Goal: Find contact information: Obtain details needed to contact an individual or organization

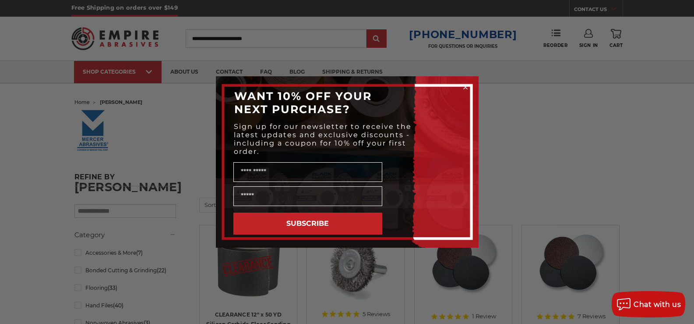
click at [274, 30] on div "Close dialog WANT 10% OFF YOUR NEXT PURCHASE? Sign up for our newsletter to rec…" at bounding box center [347, 162] width 694 height 324
click at [274, 32] on div "Close dialog WANT 10% OFF YOUR NEXT PURCHASE? Sign up for our newsletter to rec…" at bounding box center [347, 162] width 694 height 324
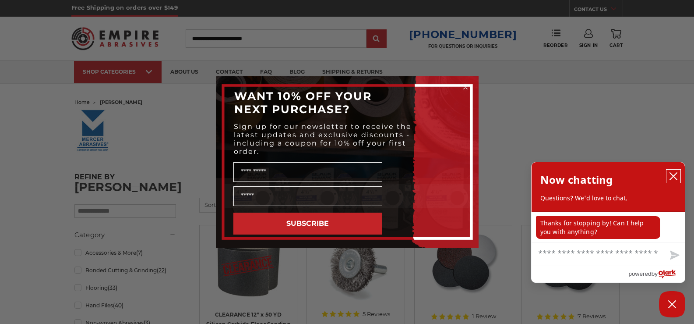
click at [674, 174] on icon "close chatbox" at bounding box center [673, 176] width 9 height 9
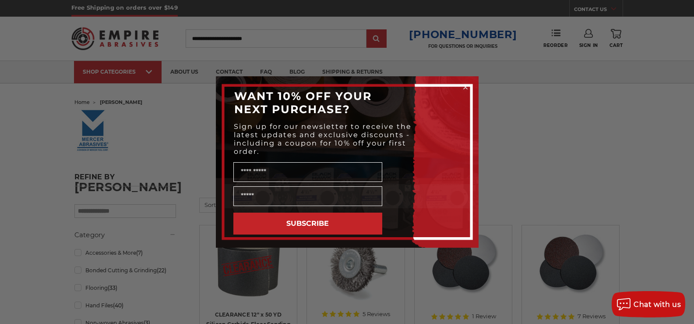
click at [465, 88] on circle "Close dialog" at bounding box center [465, 87] width 8 height 8
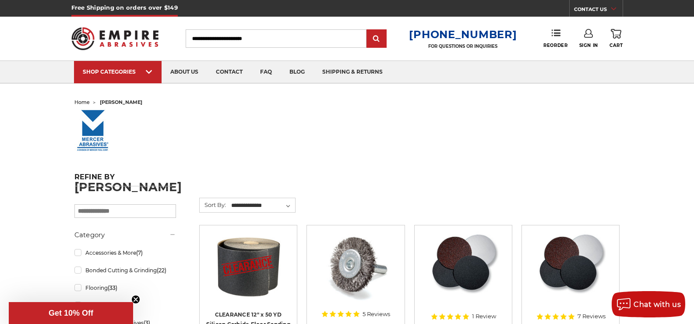
click at [210, 38] on input "Search" at bounding box center [276, 38] width 181 height 18
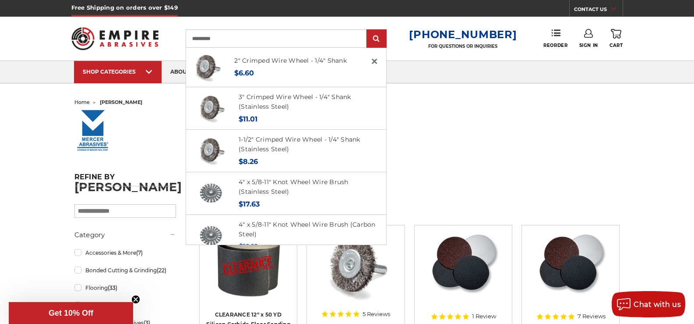
type input "**********"
click at [368, 30] on input "submit" at bounding box center [377, 39] width 18 height 18
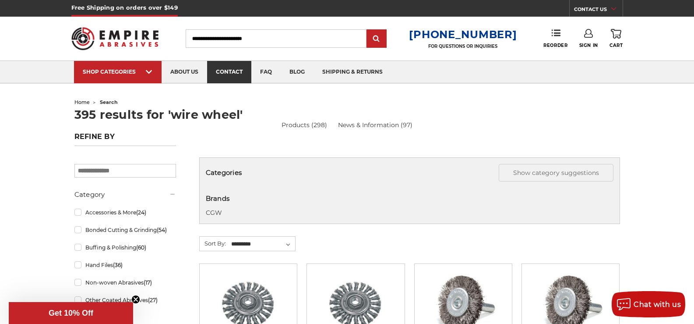
click at [233, 74] on link "contact" at bounding box center [229, 72] width 44 height 22
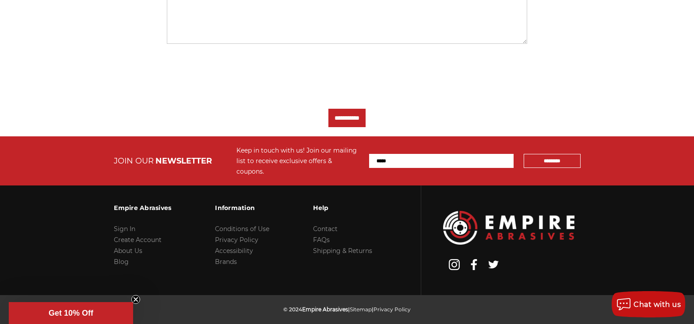
scroll to position [419, 0]
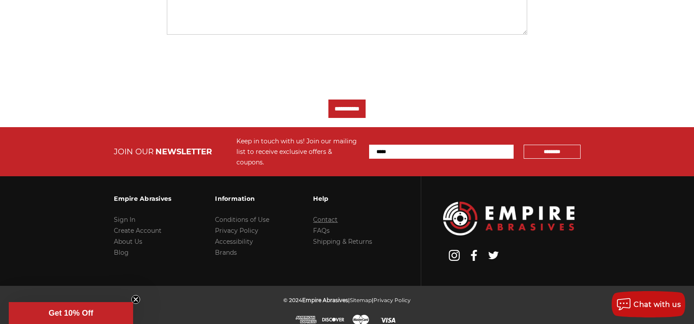
click at [325, 215] on link "Contact" at bounding box center [325, 219] width 25 height 8
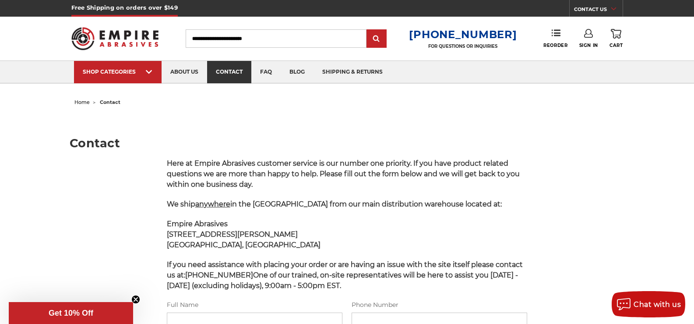
click at [224, 74] on link "contact" at bounding box center [229, 72] width 44 height 22
click at [180, 72] on link "about us" at bounding box center [185, 72] width 46 height 22
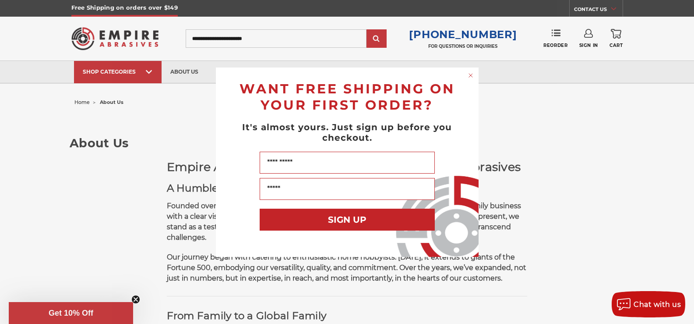
click at [469, 74] on circle "Close dialog" at bounding box center [470, 75] width 8 height 8
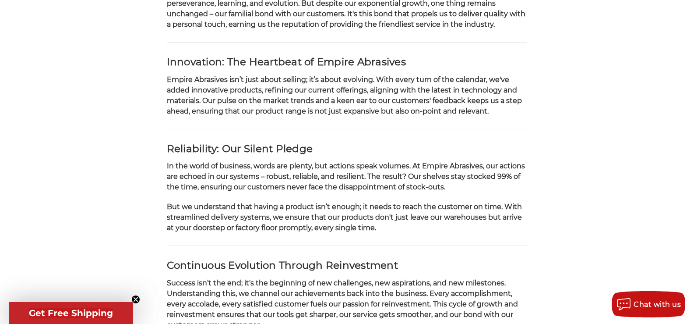
scroll to position [394, 0]
